Goal: Communication & Community: Share content

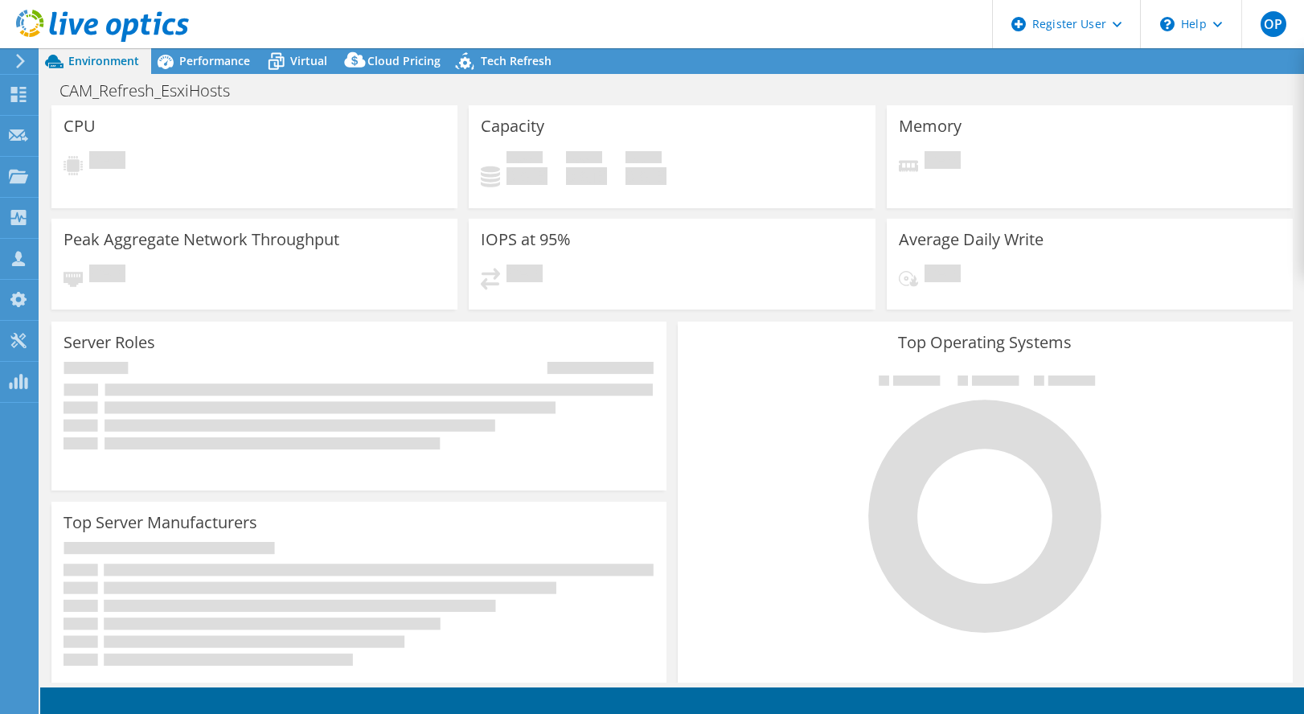
select select "USD"
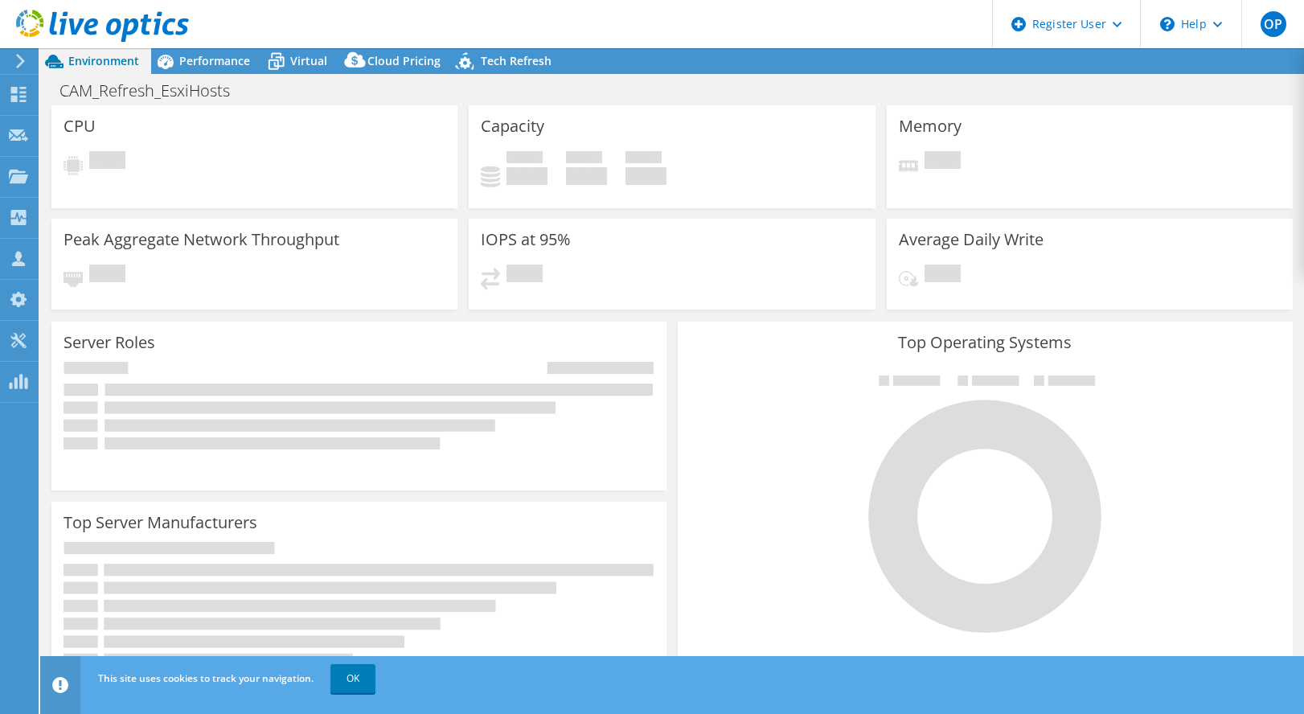
click at [347, 699] on div "This site uses cookies to track your navigation. OK" at bounding box center [702, 678] width 1216 height 45
click at [346, 688] on link "OK" at bounding box center [352, 678] width 45 height 29
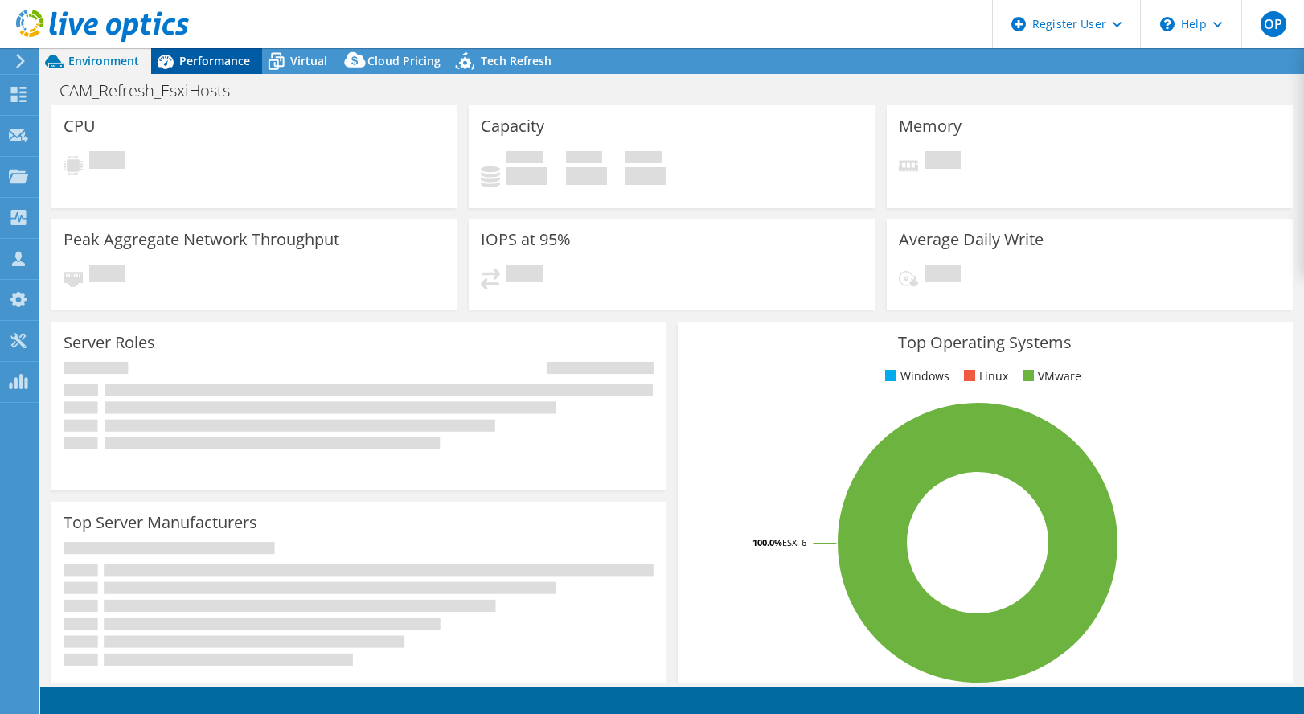
click at [245, 64] on span "Performance" at bounding box center [214, 60] width 71 height 15
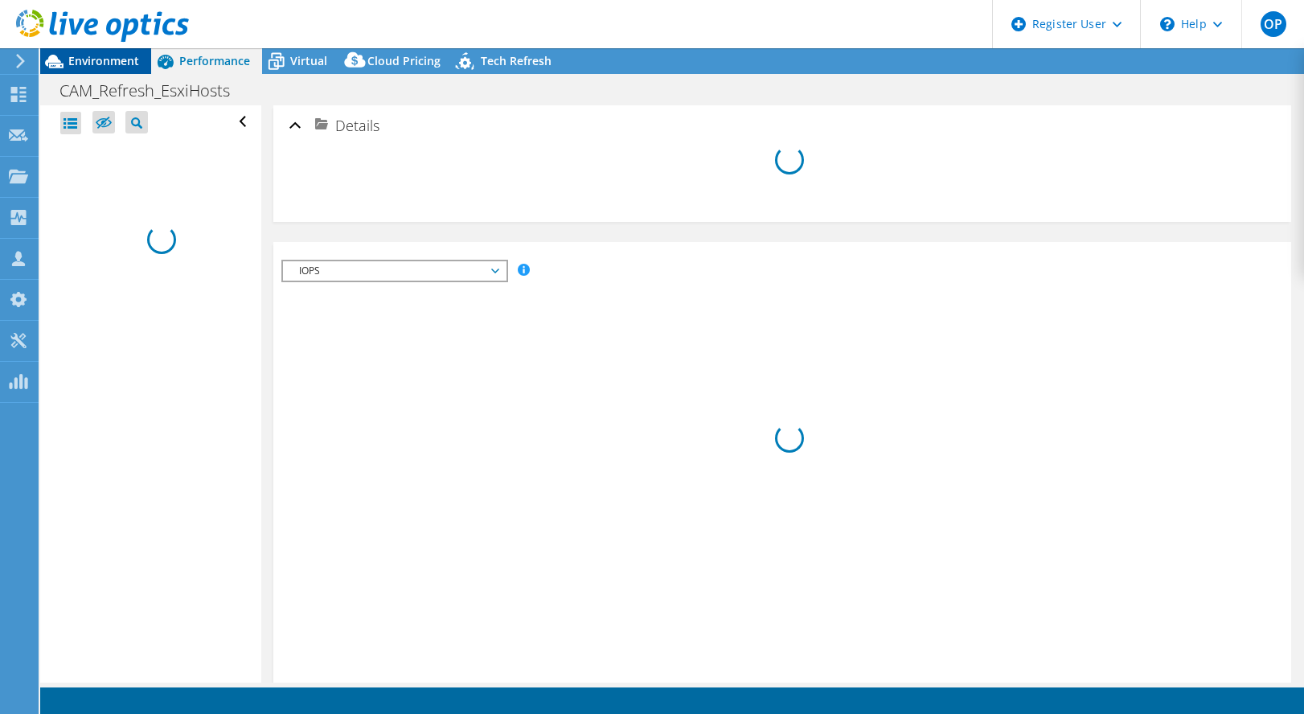
click at [119, 65] on span "Environment" at bounding box center [103, 60] width 71 height 15
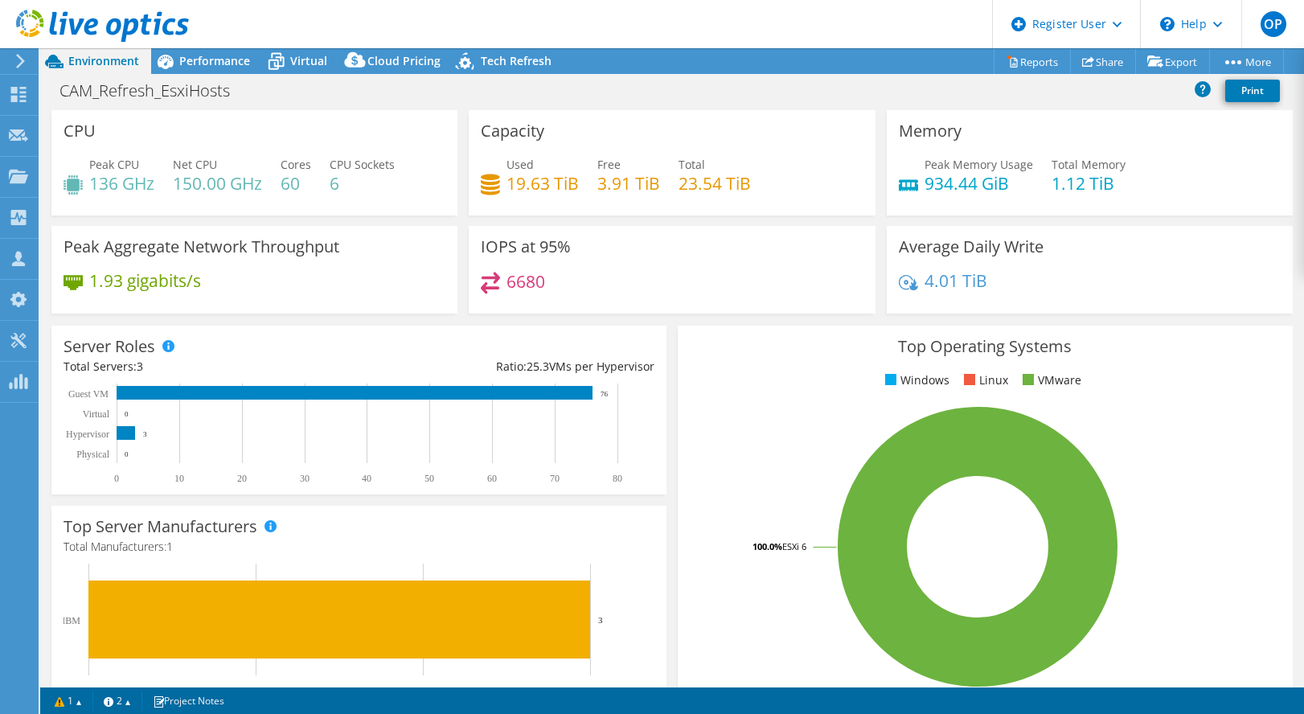
click at [709, 32] on header "OP Dell User [PERSON_NAME] [EMAIL_ADDRESS][PERSON_NAME][DOMAIN_NAME] Dell My Pr…" at bounding box center [652, 24] width 1304 height 48
click at [1119, 57] on link "Share" at bounding box center [1103, 61] width 66 height 25
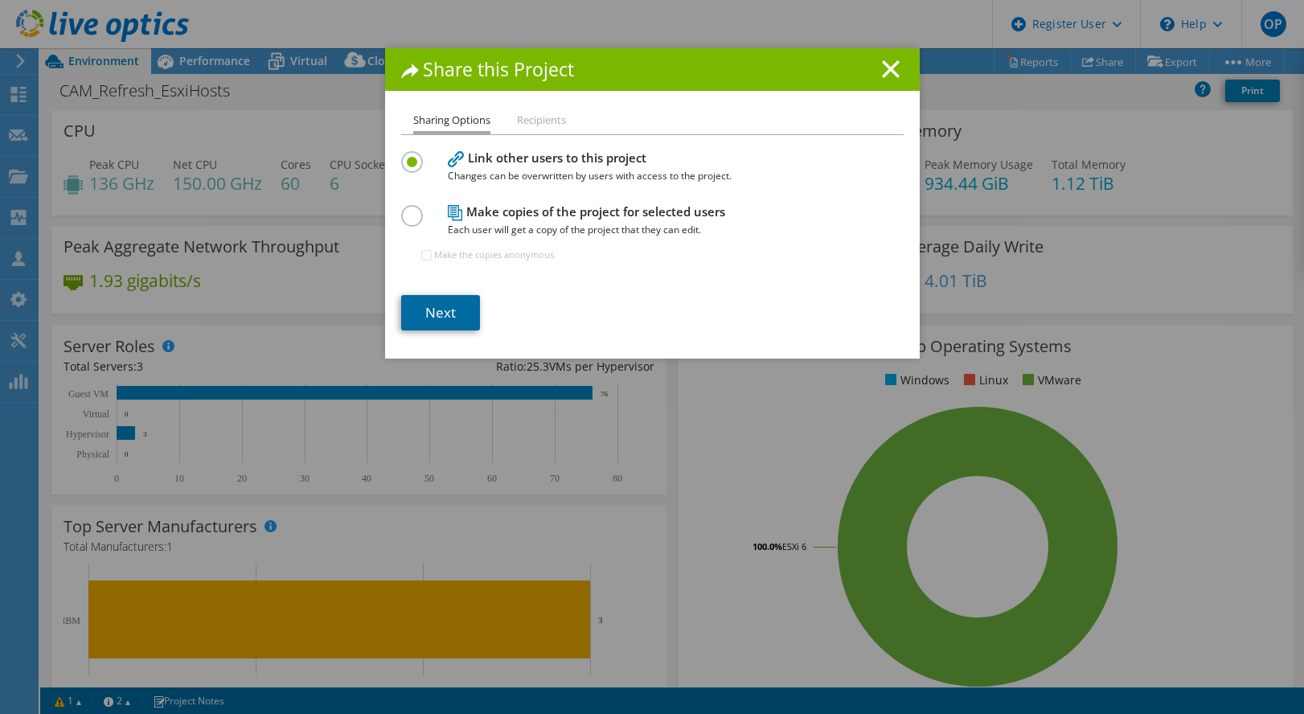
click at [458, 298] on link "Next" at bounding box center [440, 312] width 79 height 35
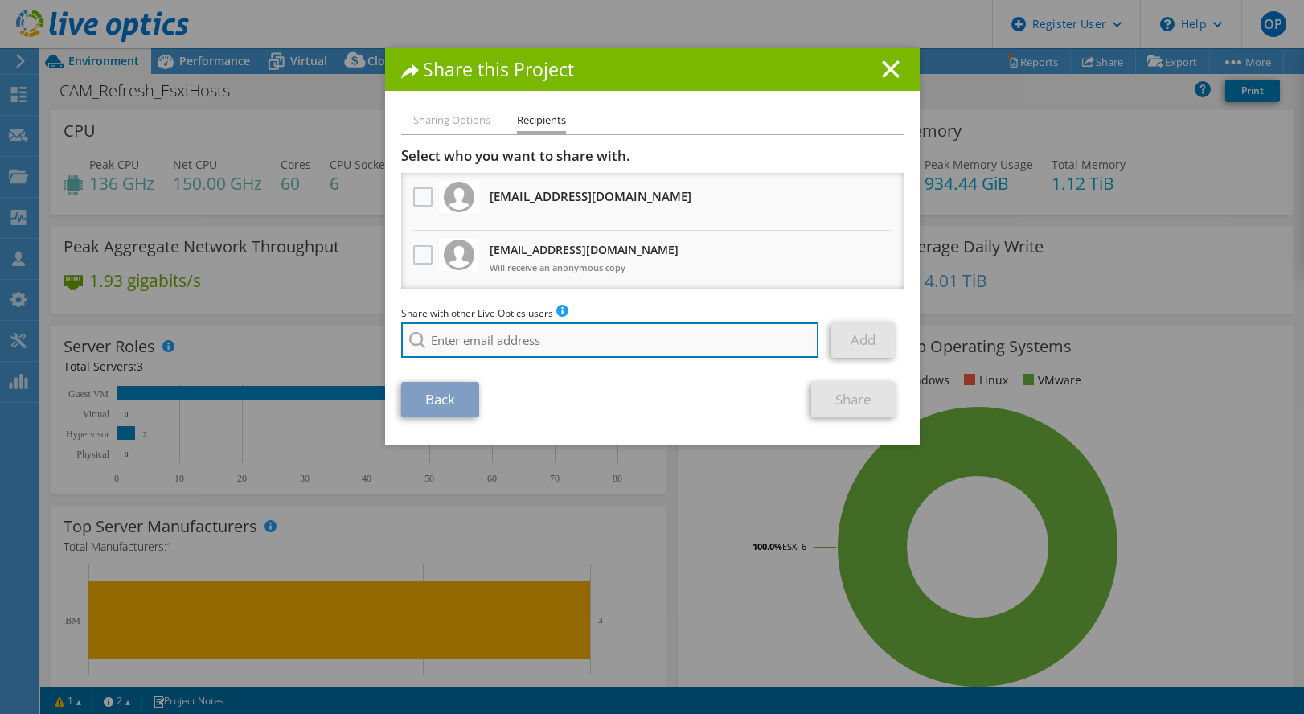
click at [552, 351] on input "search" at bounding box center [610, 339] width 418 height 35
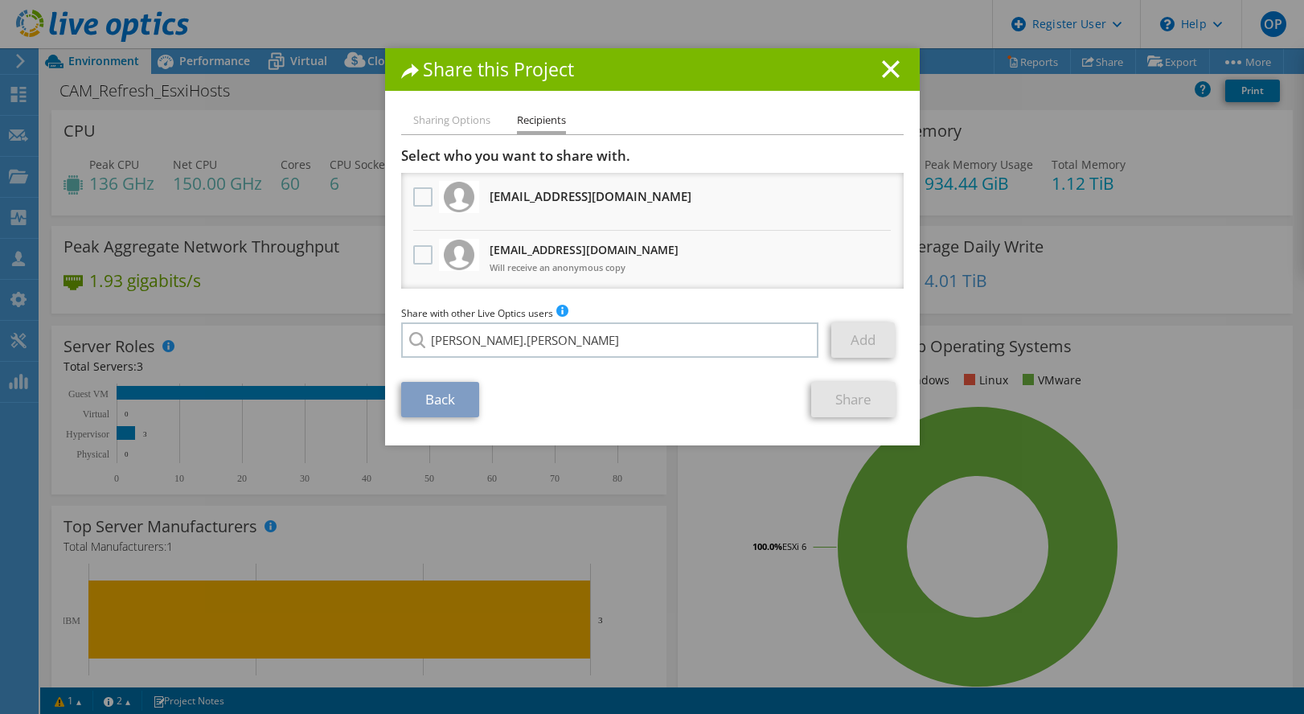
click at [540, 359] on li "[PERSON_NAME][EMAIL_ADDRESS][PERSON_NAME][DOMAIN_NAME]" at bounding box center [564, 351] width 327 height 19
type input "[PERSON_NAME][EMAIL_ADDRESS][PERSON_NAME][DOMAIN_NAME]"
click at [842, 347] on link "Add" at bounding box center [863, 339] width 64 height 35
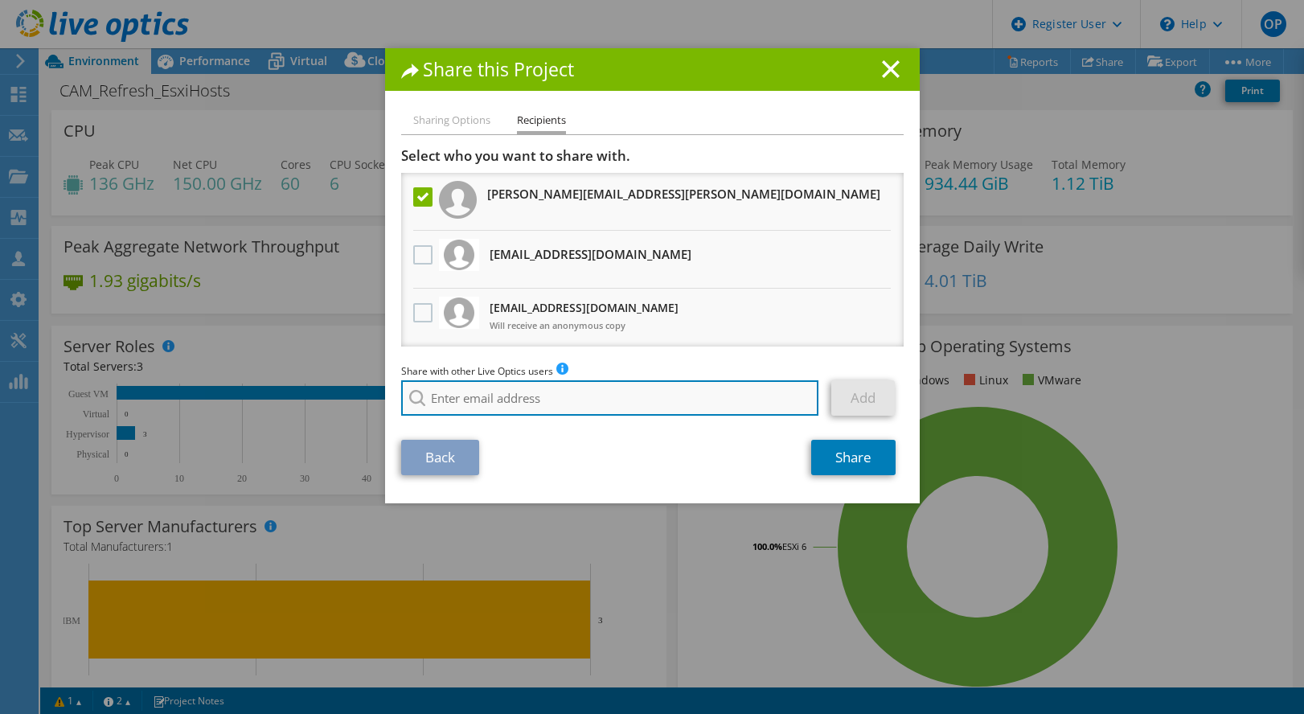
click at [640, 397] on input "search" at bounding box center [610, 397] width 418 height 35
